Goal: Complete application form: Complete application form

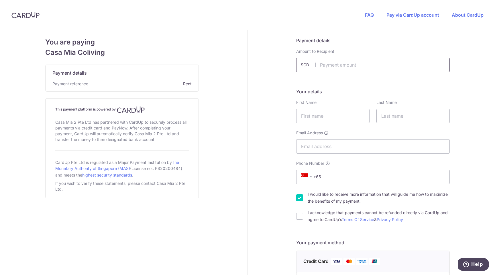
click at [340, 65] on input "text" at bounding box center [373, 65] width 154 height 14
paste input "1,686.93"
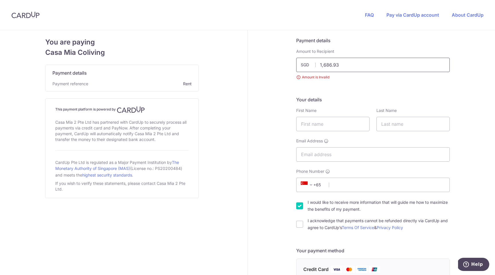
click at [324, 64] on input "1,686.93" at bounding box center [373, 65] width 154 height 14
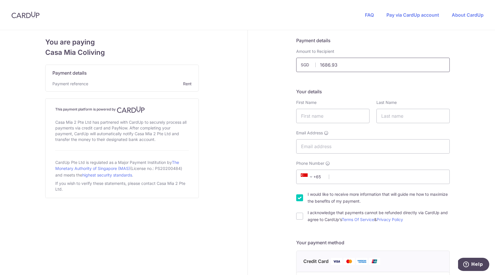
type input "1686.93"
click at [345, 75] on form "Payment details Amount to Recipient 1686.93 SGD Amount is Invalid Your details …" at bounding box center [373, 274] width 154 height 475
click at [318, 116] on input "text" at bounding box center [332, 116] width 73 height 14
type input "[PERSON_NAME]"
click at [404, 112] on input "text" at bounding box center [413, 116] width 73 height 14
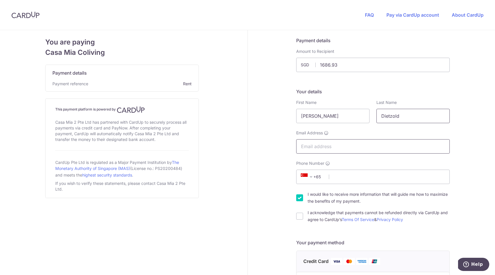
type input "Dietzold"
click at [318, 148] on input "Email Address" at bounding box center [373, 146] width 154 height 14
type input "[EMAIL_ADDRESS][DOMAIN_NAME]"
type input "1622091317"
select select "DE"
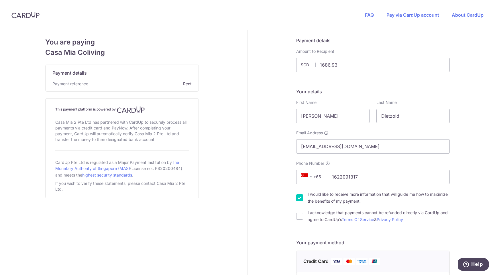
type input "10997"
type input "[STREET_ADDRESS]"
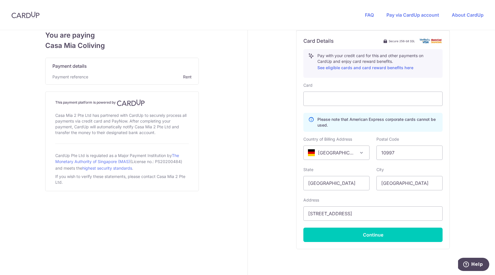
click at [335, 150] on span "[GEOGRAPHIC_DATA]" at bounding box center [337, 153] width 66 height 14
select select "SG"
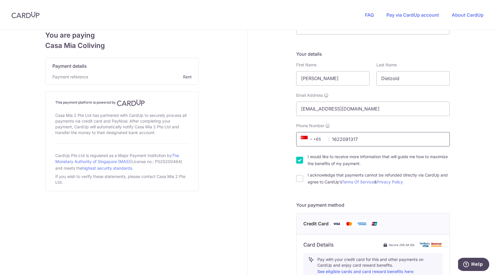
scroll to position [0, 0]
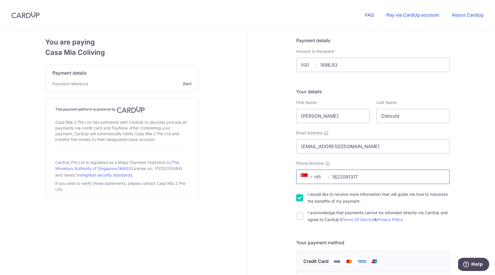
click at [355, 177] on input "1622091317" at bounding box center [373, 176] width 154 height 14
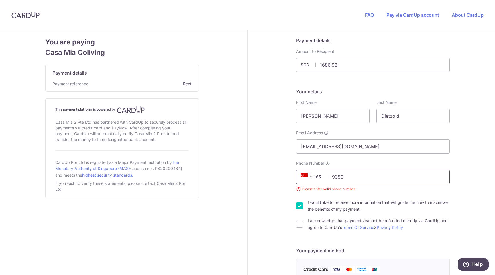
type input "93508014"
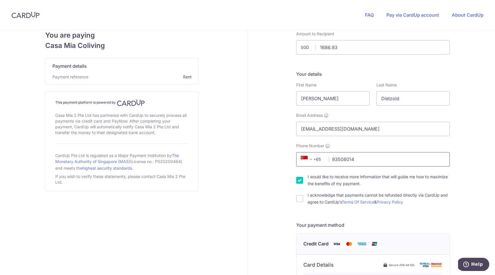
scroll to position [19, 0]
click at [303, 181] on input "I would like to receive more information that will guide me how to maximize the…" at bounding box center [299, 178] width 7 height 7
checkbox input "false"
click at [299, 198] on input "I acknowledge that payments cannot be refunded directly via CardUp and agree to…" at bounding box center [299, 197] width 7 height 7
checkbox input "true"
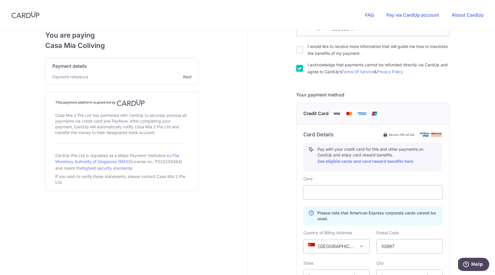
scroll to position [154, 0]
